Goal: Transaction & Acquisition: Purchase product/service

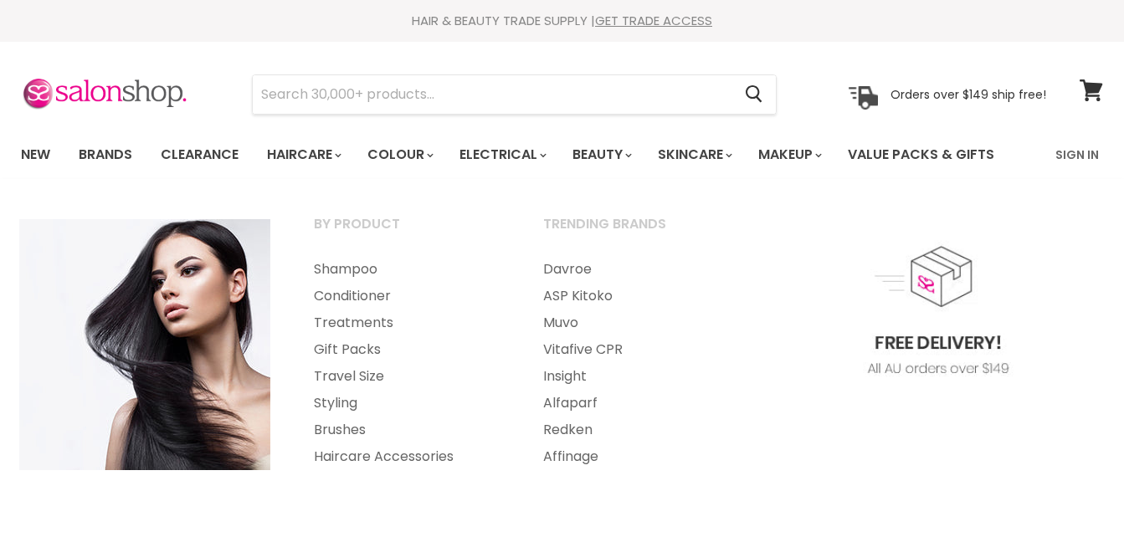
select select "manual"
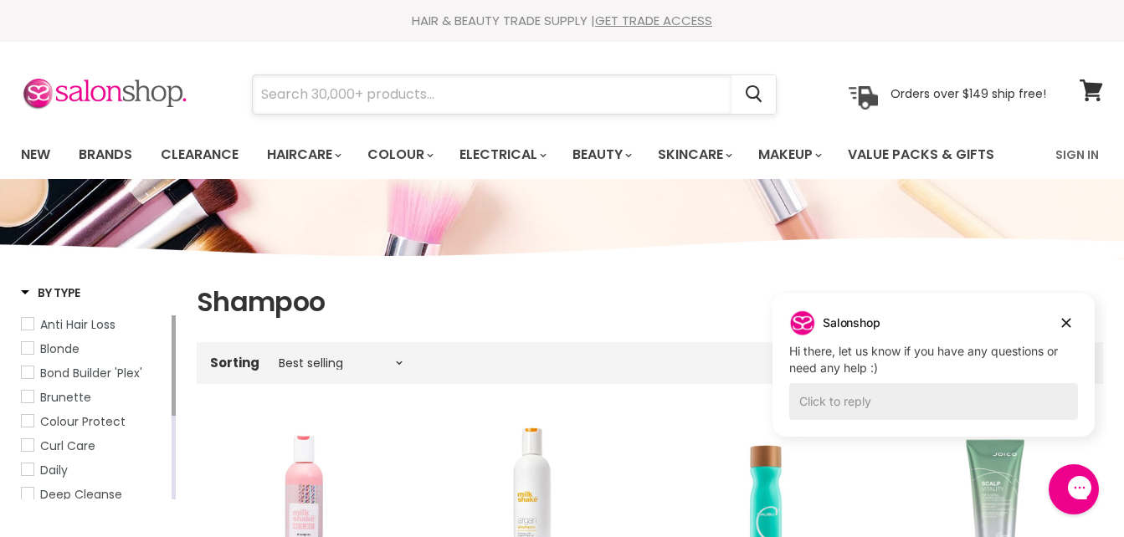
click at [306, 90] on input "Search" at bounding box center [492, 94] width 479 height 39
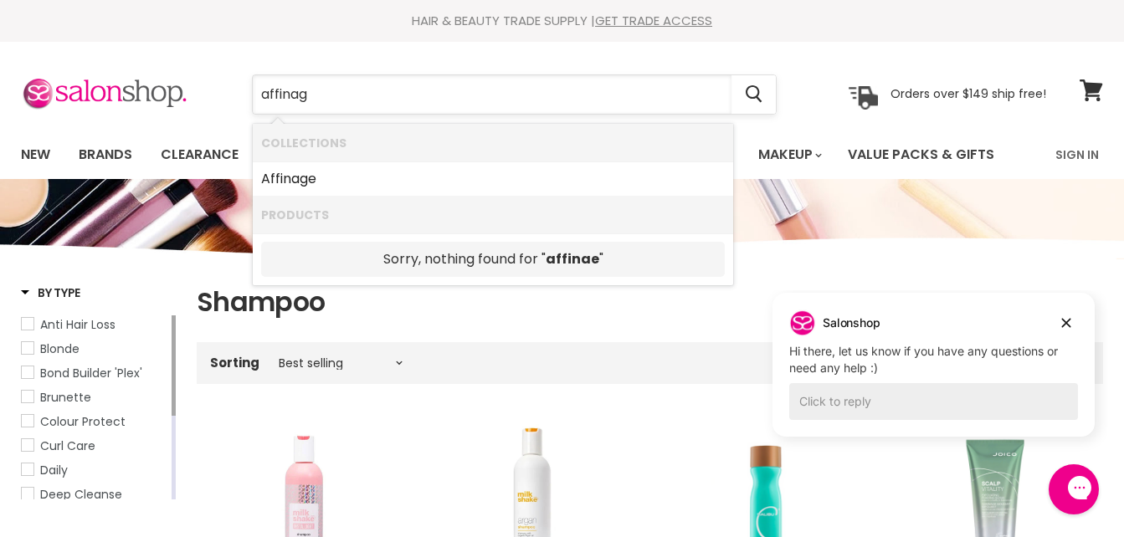
type input "affinage"
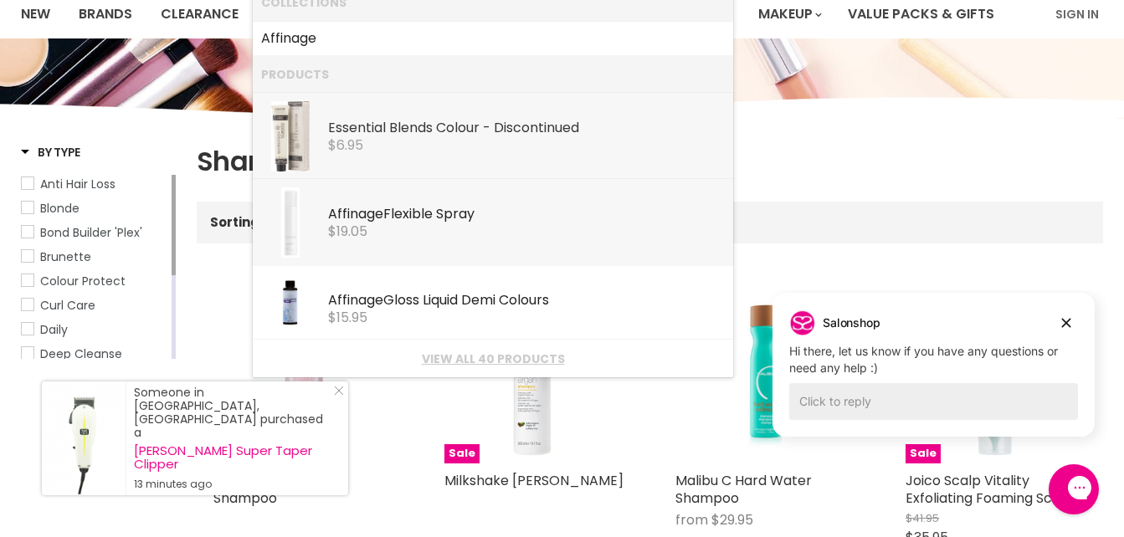
scroll to position [167, 0]
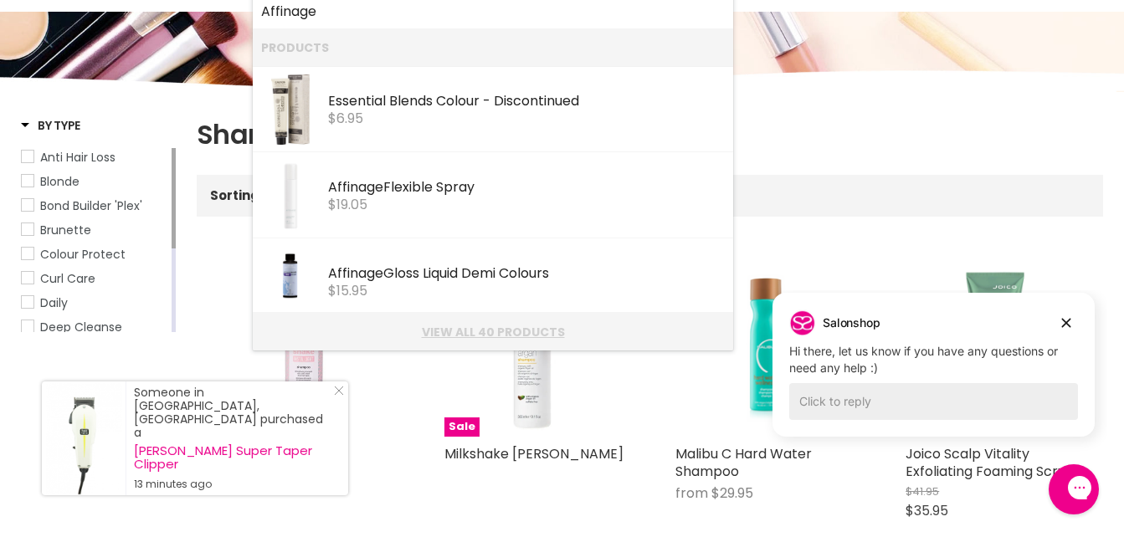
click at [505, 331] on link "View all 40 products" at bounding box center [493, 332] width 464 height 13
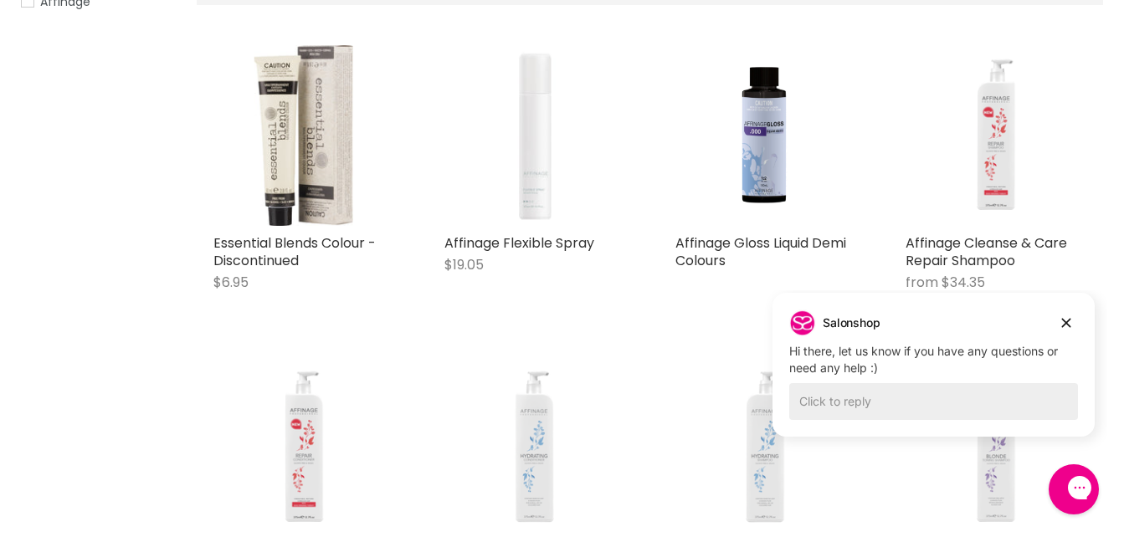
click at [1062, 323] on icon "Dismiss campaign" at bounding box center [1066, 323] width 17 height 20
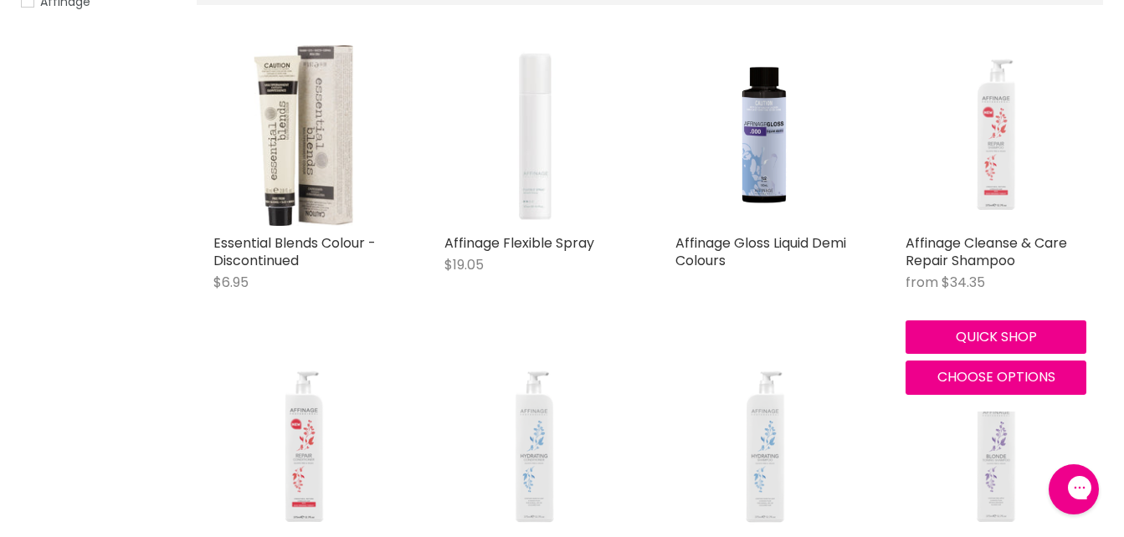
click at [1008, 146] on img "Main content" at bounding box center [996, 135] width 181 height 181
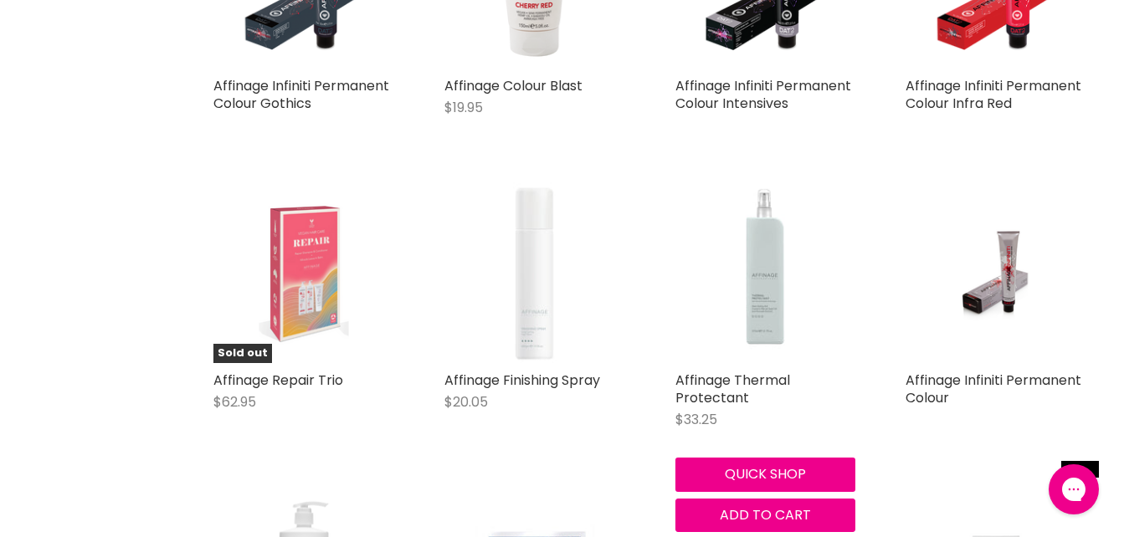
scroll to position [1452, 0]
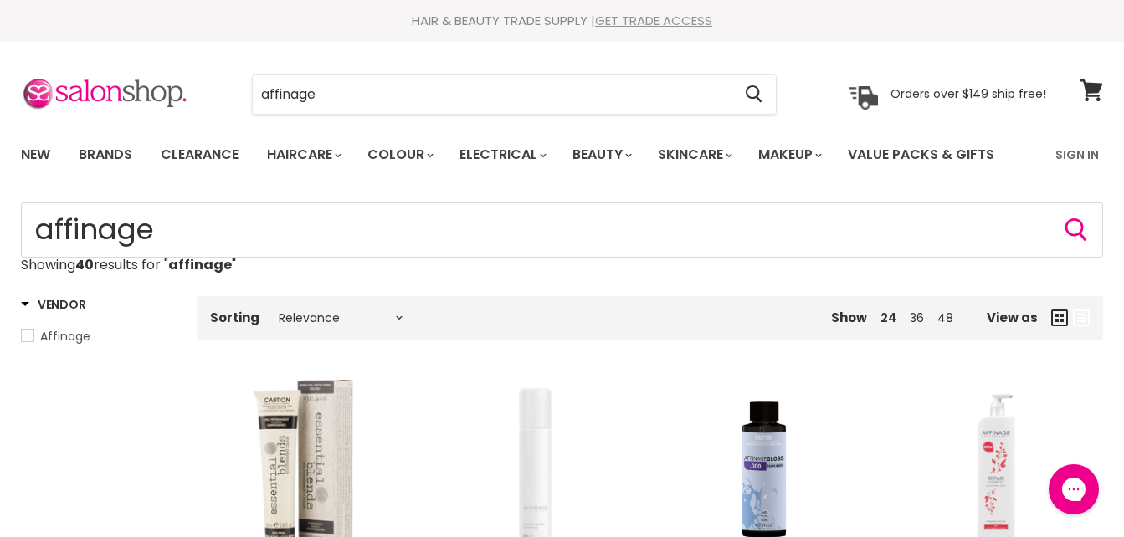
click at [629, 20] on link "GET TRADE ACCESS" at bounding box center [653, 21] width 117 height 18
